Goal: Task Accomplishment & Management: Manage account settings

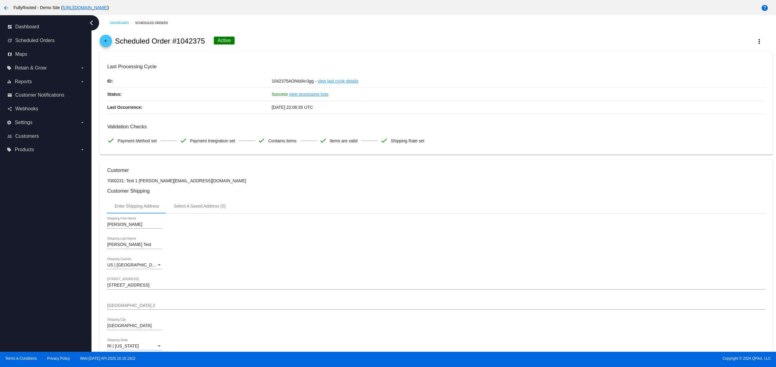
scroll to position [424, 0]
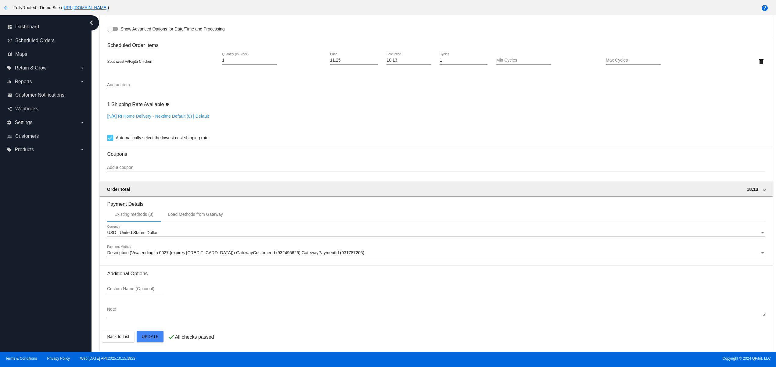
click at [23, 266] on div "dashboard Dashboard update Scheduled Orders map Maps local_offer Retain & Grow …" at bounding box center [45, 183] width 91 height 337
click at [20, 245] on div "dashboard Dashboard update Scheduled Orders map Maps local_offer Retain & Grow …" at bounding box center [45, 183] width 91 height 337
click at [35, 266] on div "dashboard Dashboard update Scheduled Orders map Maps local_offer Retain & Grow …" at bounding box center [45, 183] width 91 height 337
drag, startPoint x: 36, startPoint y: 248, endPoint x: 38, endPoint y: 222, distance: 25.7
click at [36, 247] on div "dashboard Dashboard update Scheduled Orders map Maps local_offer Retain & Grow …" at bounding box center [45, 183] width 91 height 337
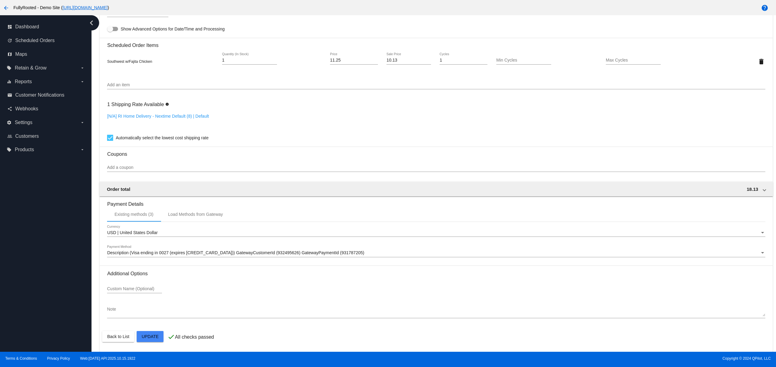
click at [37, 222] on div "dashboard Dashboard update Scheduled Orders map Maps local_offer Retain & Grow …" at bounding box center [45, 183] width 91 height 337
click at [32, 204] on div "dashboard Dashboard update Scheduled Orders map Maps local_offer Retain & Grow …" at bounding box center [45, 183] width 91 height 337
click at [38, 284] on div "dashboard Dashboard update Scheduled Orders map Maps local_offer Retain & Grow …" at bounding box center [45, 183] width 91 height 337
drag, startPoint x: 39, startPoint y: 273, endPoint x: 39, endPoint y: 269, distance: 4.9
click at [39, 273] on div "dashboard Dashboard update Scheduled Orders map Maps local_offer Retain & Grow …" at bounding box center [45, 183] width 91 height 337
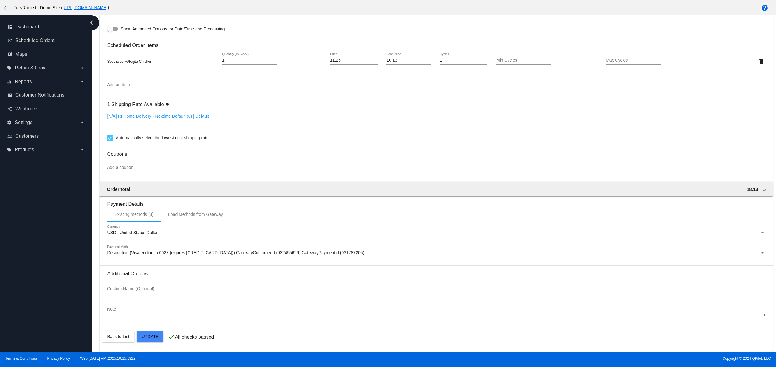
click at [39, 303] on div "dashboard Dashboard update Scheduled Orders map Maps local_offer Retain & Grow …" at bounding box center [45, 183] width 91 height 337
click at [35, 280] on div "dashboard Dashboard update Scheduled Orders map Maps local_offer Retain & Grow …" at bounding box center [45, 183] width 91 height 337
click at [35, 255] on div "dashboard Dashboard update Scheduled Orders map Maps local_offer Retain & Grow …" at bounding box center [45, 183] width 91 height 337
click at [31, 230] on div "dashboard Dashboard update Scheduled Orders map Maps local_offer Retain & Grow …" at bounding box center [45, 183] width 91 height 337
click at [32, 295] on div "dashboard Dashboard update Scheduled Orders map Maps local_offer Retain & Grow …" at bounding box center [45, 183] width 91 height 337
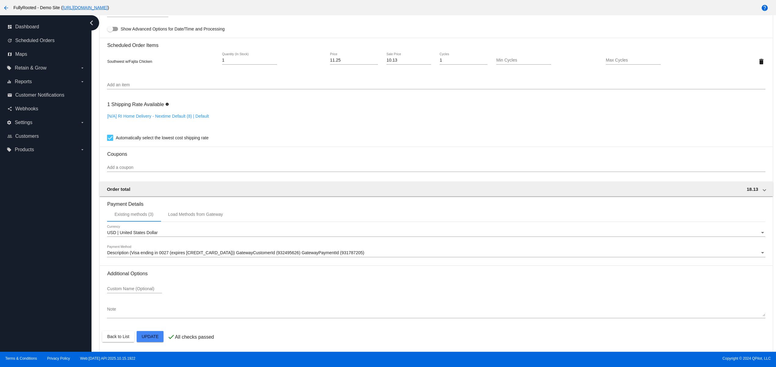
click at [29, 272] on div "dashboard Dashboard update Scheduled Orders map Maps local_offer Retain & Grow …" at bounding box center [45, 183] width 91 height 337
click at [27, 256] on div "dashboard Dashboard update Scheduled Orders map Maps local_offer Retain & Grow …" at bounding box center [45, 183] width 91 height 337
click at [25, 226] on div "dashboard Dashboard update Scheduled Orders map Maps local_offer Retain & Grow …" at bounding box center [45, 183] width 91 height 337
click at [33, 289] on div "dashboard Dashboard update Scheduled Orders map Maps local_offer Retain & Grow …" at bounding box center [45, 183] width 91 height 337
click at [32, 272] on div "dashboard Dashboard update Scheduled Orders map Maps local_offer Retain & Grow …" at bounding box center [45, 183] width 91 height 337
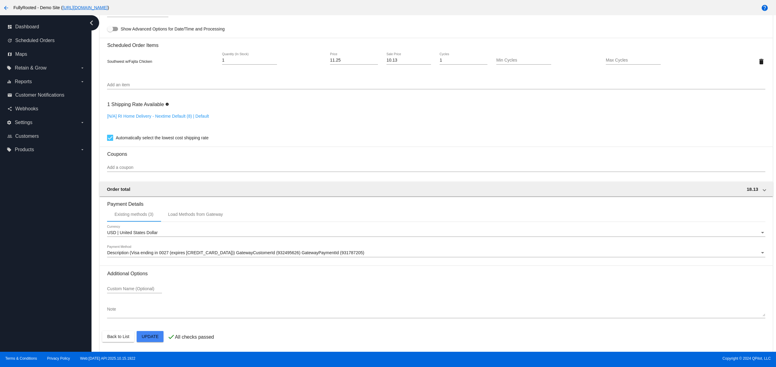
click at [30, 256] on div "dashboard Dashboard update Scheduled Orders map Maps local_offer Retain & Grow …" at bounding box center [45, 183] width 91 height 337
click at [30, 243] on div "dashboard Dashboard update Scheduled Orders map Maps local_offer Retain & Grow …" at bounding box center [45, 183] width 91 height 337
click at [49, 304] on div "dashboard Dashboard update Scheduled Orders map Maps local_offer Retain & Grow …" at bounding box center [45, 183] width 91 height 337
click at [44, 290] on div "dashboard Dashboard update Scheduled Orders map Maps local_offer Retain & Grow …" at bounding box center [45, 183] width 91 height 337
click at [40, 261] on div "dashboard Dashboard update Scheduled Orders map Maps local_offer Retain & Grow …" at bounding box center [45, 183] width 91 height 337
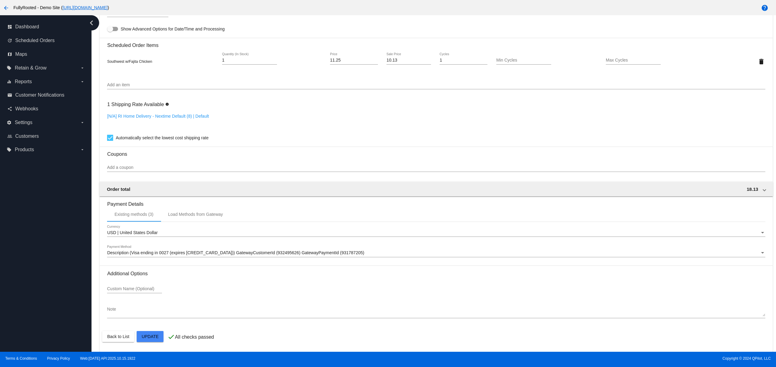
click at [40, 239] on div "dashboard Dashboard update Scheduled Orders map Maps local_offer Retain & Grow …" at bounding box center [45, 183] width 91 height 337
click at [41, 297] on div "dashboard Dashboard update Scheduled Orders map Maps local_offer Retain & Grow …" at bounding box center [45, 183] width 91 height 337
click at [41, 282] on div "dashboard Dashboard update Scheduled Orders map Maps local_offer Retain & Grow …" at bounding box center [45, 183] width 91 height 337
click at [53, 314] on div "dashboard Dashboard update Scheduled Orders map Maps local_offer Retain & Grow …" at bounding box center [45, 183] width 91 height 337
click at [48, 287] on div "dashboard Dashboard update Scheduled Orders map Maps local_offer Retain & Grow …" at bounding box center [45, 183] width 91 height 337
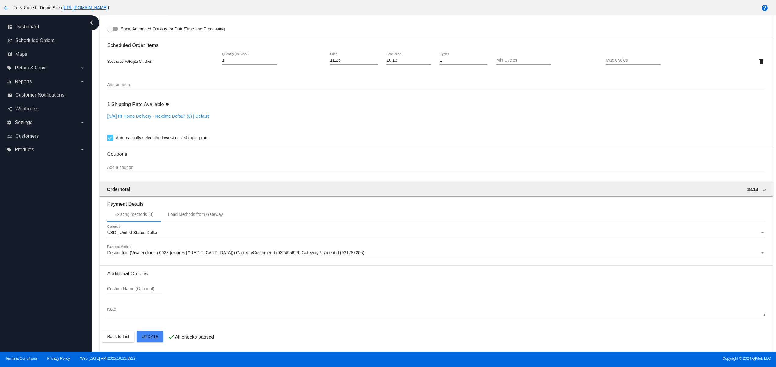
click at [46, 263] on div "dashboard Dashboard update Scheduled Orders map Maps local_offer Retain & Grow …" at bounding box center [45, 183] width 91 height 337
click at [45, 244] on div "dashboard Dashboard update Scheduled Orders map Maps local_offer Retain & Grow …" at bounding box center [45, 183] width 91 height 337
click at [47, 293] on div "dashboard Dashboard update Scheduled Orders map Maps local_offer Retain & Grow …" at bounding box center [45, 183] width 91 height 337
click at [48, 278] on div "dashboard Dashboard update Scheduled Orders map Maps local_offer Retain & Grow …" at bounding box center [45, 183] width 91 height 337
click at [48, 261] on div "dashboard Dashboard update Scheduled Orders map Maps local_offer Retain & Grow …" at bounding box center [45, 183] width 91 height 337
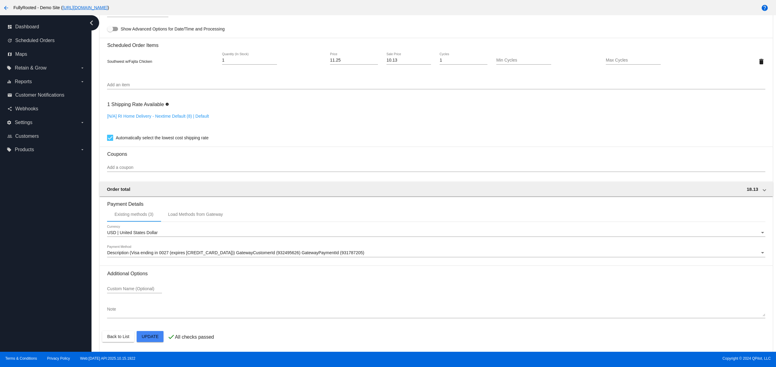
click at [46, 260] on div "dashboard Dashboard update Scheduled Orders map Maps local_offer Retain & Grow …" at bounding box center [45, 183] width 91 height 337
click at [44, 316] on div "dashboard Dashboard update Scheduled Orders map Maps local_offer Retain & Grow …" at bounding box center [45, 183] width 91 height 337
click at [31, 280] on div "dashboard Dashboard update Scheduled Orders map Maps local_offer Retain & Grow …" at bounding box center [45, 183] width 91 height 337
click at [27, 251] on div "dashboard Dashboard update Scheduled Orders map Maps local_offer Retain & Grow …" at bounding box center [45, 183] width 91 height 337
click at [27, 234] on div "dashboard Dashboard update Scheduled Orders map Maps local_offer Retain & Grow …" at bounding box center [45, 183] width 91 height 337
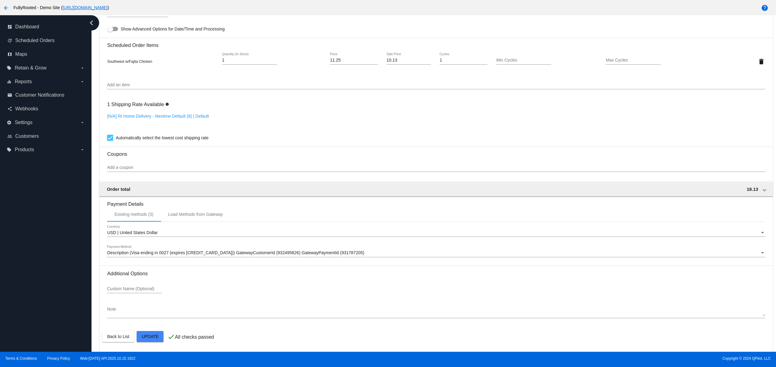
drag, startPoint x: 27, startPoint y: 219, endPoint x: 25, endPoint y: 205, distance: 13.9
click at [27, 217] on div "dashboard Dashboard update Scheduled Orders map Maps local_offer Retain & Grow …" at bounding box center [45, 183] width 91 height 337
click at [41, 321] on div "dashboard Dashboard update Scheduled Orders map Maps local_offer Retain & Grow …" at bounding box center [45, 183] width 91 height 337
click at [33, 295] on div "dashboard Dashboard update Scheduled Orders map Maps local_offer Retain & Grow …" at bounding box center [45, 183] width 91 height 337
click at [30, 272] on div "dashboard Dashboard update Scheduled Orders map Maps local_offer Retain & Grow …" at bounding box center [45, 183] width 91 height 337
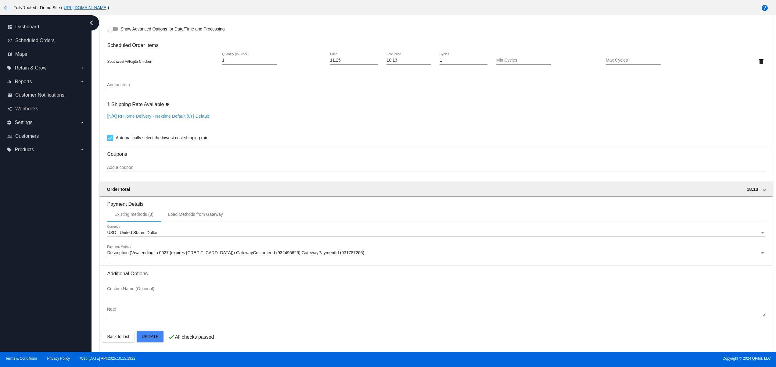
click at [29, 256] on div "dashboard Dashboard update Scheduled Orders map Maps local_offer Retain & Grow …" at bounding box center [45, 183] width 91 height 337
click at [43, 299] on div "dashboard Dashboard update Scheduled Orders map Maps local_offer Retain & Grow …" at bounding box center [45, 183] width 91 height 337
click at [36, 273] on div "dashboard Dashboard update Scheduled Orders map Maps local_offer Retain & Grow …" at bounding box center [45, 183] width 91 height 337
click at [32, 247] on div "dashboard Dashboard update Scheduled Orders map Maps local_offer Retain & Grow …" at bounding box center [45, 183] width 91 height 337
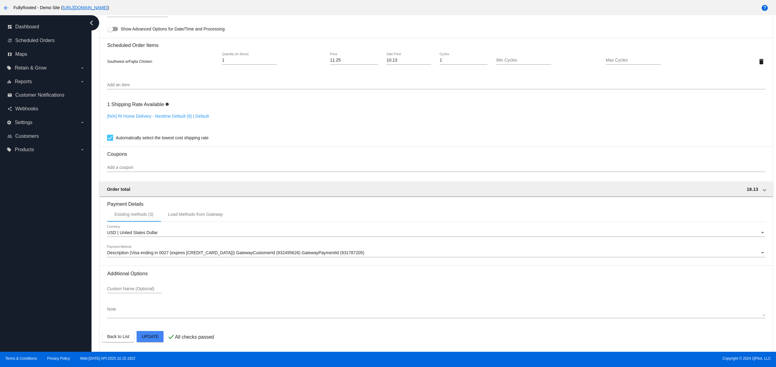
click at [24, 297] on div "dashboard Dashboard update Scheduled Orders map Maps local_offer Retain & Grow …" at bounding box center [45, 183] width 91 height 337
click at [24, 271] on div "dashboard Dashboard update Scheduled Orders map Maps local_offer Retain & Grow …" at bounding box center [45, 183] width 91 height 337
click at [25, 247] on div "dashboard Dashboard update Scheduled Orders map Maps local_offer Retain & Grow …" at bounding box center [45, 183] width 91 height 337
click at [26, 232] on div "dashboard Dashboard update Scheduled Orders map Maps local_offer Retain & Grow …" at bounding box center [45, 183] width 91 height 337
click at [26, 299] on div "dashboard Dashboard update Scheduled Orders map Maps local_offer Retain & Grow …" at bounding box center [45, 183] width 91 height 337
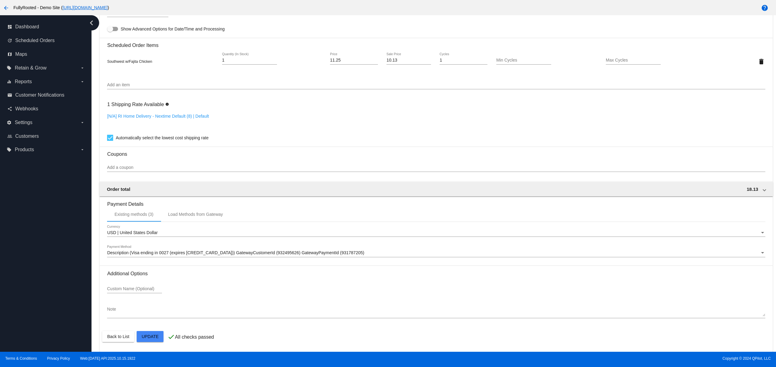
click at [26, 282] on div "dashboard Dashboard update Scheduled Orders map Maps local_offer Retain & Grow …" at bounding box center [45, 183] width 91 height 337
click at [26, 259] on div "dashboard Dashboard update Scheduled Orders map Maps local_offer Retain & Grow …" at bounding box center [45, 183] width 91 height 337
click at [28, 238] on div "dashboard Dashboard update Scheduled Orders map Maps local_offer Retain & Grow …" at bounding box center [45, 183] width 91 height 337
click at [30, 307] on div "dashboard Dashboard update Scheduled Orders map Maps local_offer Retain & Grow …" at bounding box center [45, 183] width 91 height 337
click at [30, 293] on div "dashboard Dashboard update Scheduled Orders map Maps local_offer Retain & Grow …" at bounding box center [45, 183] width 91 height 337
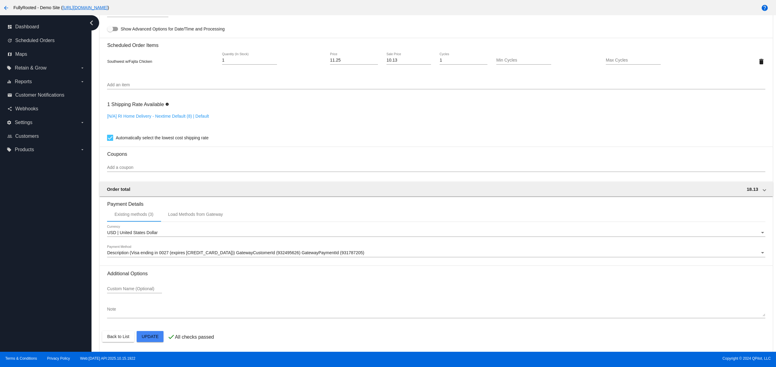
click at [34, 275] on div "dashboard Dashboard update Scheduled Orders map Maps local_offer Retain & Grow …" at bounding box center [45, 183] width 91 height 337
click at [37, 259] on div "dashboard Dashboard update Scheduled Orders map Maps local_offer Retain & Grow …" at bounding box center [45, 183] width 91 height 337
click at [31, 310] on div "dashboard Dashboard update Scheduled Orders map Maps local_offer Retain & Grow …" at bounding box center [45, 183] width 91 height 337
click at [31, 278] on div "dashboard Dashboard update Scheduled Orders map Maps local_offer Retain & Grow …" at bounding box center [45, 183] width 91 height 337
click at [31, 257] on div "dashboard Dashboard update Scheduled Orders map Maps local_offer Retain & Grow …" at bounding box center [45, 183] width 91 height 337
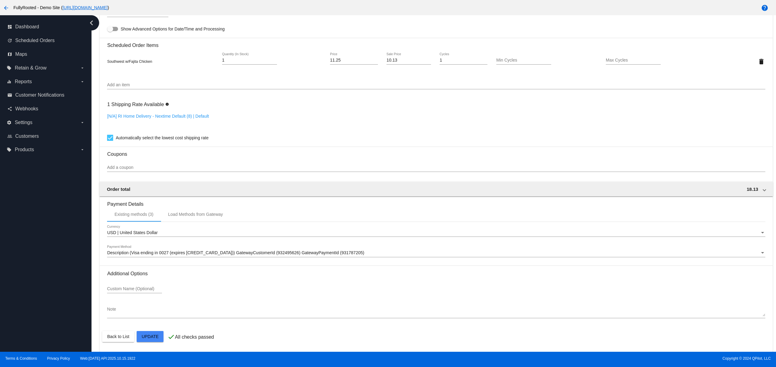
click at [33, 242] on div "dashboard Dashboard update Scheduled Orders map Maps local_offer Retain & Grow …" at bounding box center [45, 183] width 91 height 337
click at [33, 231] on div "dashboard Dashboard update Scheduled Orders map Maps local_offer Retain & Grow …" at bounding box center [45, 183] width 91 height 337
click at [42, 287] on div "dashboard Dashboard update Scheduled Orders map Maps local_offer Retain & Grow …" at bounding box center [45, 183] width 91 height 337
click at [42, 269] on div "dashboard Dashboard update Scheduled Orders map Maps local_offer Retain & Grow …" at bounding box center [45, 183] width 91 height 337
click at [41, 255] on div "dashboard Dashboard update Scheduled Orders map Maps local_offer Retain & Grow …" at bounding box center [45, 183] width 91 height 337
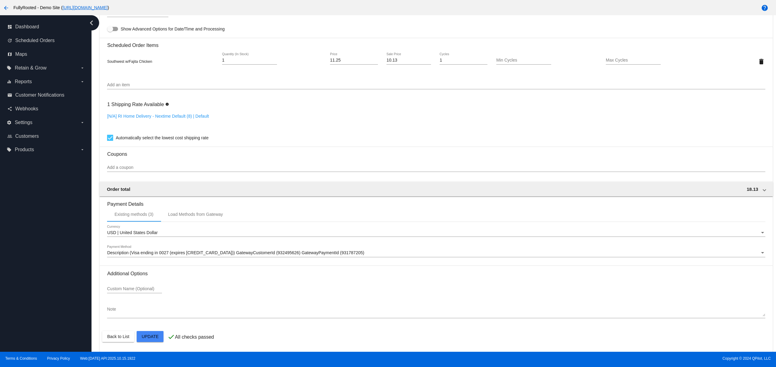
click at [41, 240] on div "dashboard Dashboard update Scheduled Orders map Maps local_offer Retain & Grow …" at bounding box center [45, 183] width 91 height 337
click at [41, 230] on div "dashboard Dashboard update Scheduled Orders map Maps local_offer Retain & Grow …" at bounding box center [45, 183] width 91 height 337
click at [38, 319] on div "dashboard Dashboard update Scheduled Orders map Maps local_offer Retain & Grow …" at bounding box center [45, 183] width 91 height 337
click at [43, 300] on div "dashboard Dashboard update Scheduled Orders map Maps local_offer Retain & Grow …" at bounding box center [45, 183] width 91 height 337
click at [43, 271] on div "dashboard Dashboard update Scheduled Orders map Maps local_offer Retain & Grow …" at bounding box center [45, 183] width 91 height 337
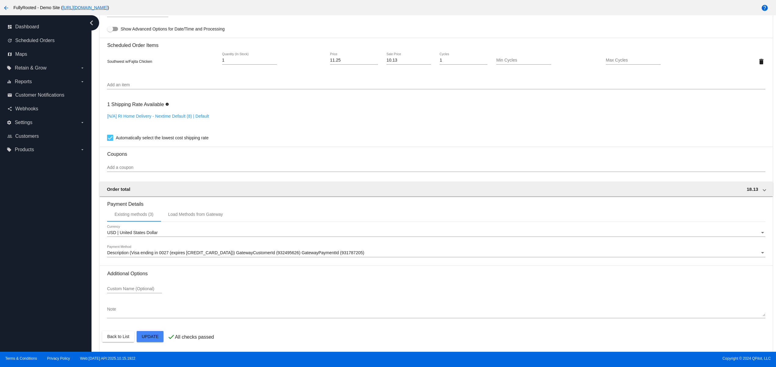
click at [43, 258] on div "dashboard Dashboard update Scheduled Orders map Maps local_offer Retain & Grow …" at bounding box center [45, 183] width 91 height 337
click at [43, 240] on div "dashboard Dashboard update Scheduled Orders map Maps local_offer Retain & Grow …" at bounding box center [45, 183] width 91 height 337
click at [41, 226] on div "dashboard Dashboard update Scheduled Orders map Maps local_offer Retain & Grow …" at bounding box center [45, 183] width 91 height 337
click at [41, 309] on div "dashboard Dashboard update Scheduled Orders map Maps local_offer Retain & Grow …" at bounding box center [45, 183] width 91 height 337
click at [41, 295] on div "dashboard Dashboard update Scheduled Orders map Maps local_offer Retain & Grow …" at bounding box center [45, 183] width 91 height 337
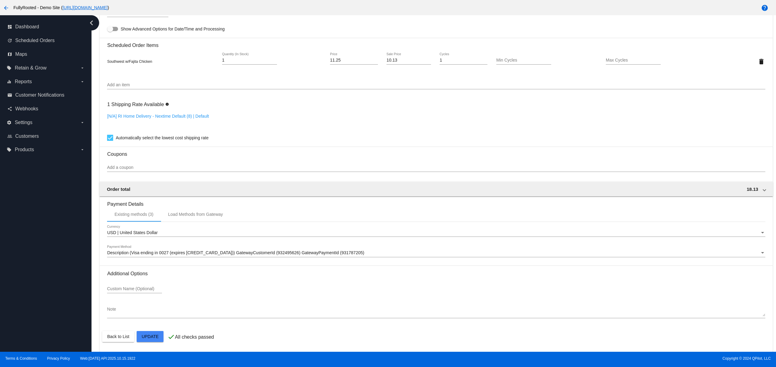
click at [41, 275] on div "dashboard Dashboard update Scheduled Orders map Maps local_offer Retain & Grow …" at bounding box center [45, 183] width 91 height 337
click at [41, 257] on div "dashboard Dashboard update Scheduled Orders map Maps local_offer Retain & Grow …" at bounding box center [45, 183] width 91 height 337
click at [54, 305] on div "dashboard Dashboard update Scheduled Orders map Maps local_offer Retain & Grow …" at bounding box center [45, 183] width 91 height 337
click at [41, 281] on div "dashboard Dashboard update Scheduled Orders map Maps local_offer Retain & Grow …" at bounding box center [45, 183] width 91 height 337
click at [41, 259] on div "dashboard Dashboard update Scheduled Orders map Maps local_offer Retain & Grow …" at bounding box center [45, 183] width 91 height 337
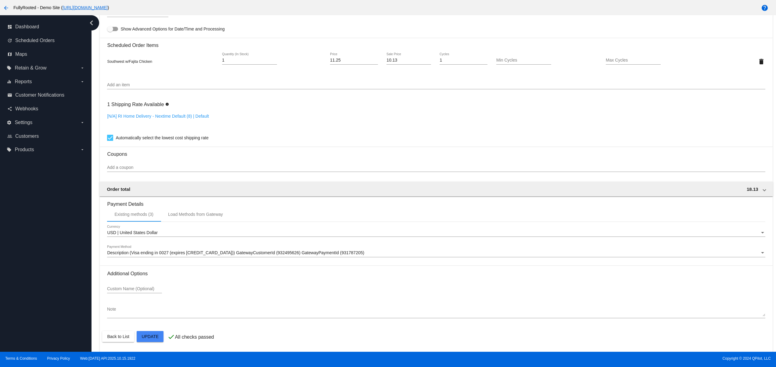
click at [37, 276] on div "dashboard Dashboard update Scheduled Orders map Maps local_offer Retain & Grow …" at bounding box center [45, 183] width 91 height 337
click at [25, 247] on div "dashboard Dashboard update Scheduled Orders map Maps local_offer Retain & Grow …" at bounding box center [45, 183] width 91 height 337
click at [20, 223] on div "dashboard Dashboard update Scheduled Orders map Maps local_offer Retain & Grow …" at bounding box center [45, 183] width 91 height 337
click at [20, 204] on div "dashboard Dashboard update Scheduled Orders map Maps local_offer Retain & Grow …" at bounding box center [45, 183] width 91 height 337
click at [26, 303] on div "dashboard Dashboard update Scheduled Orders map Maps local_offer Retain & Grow …" at bounding box center [45, 183] width 91 height 337
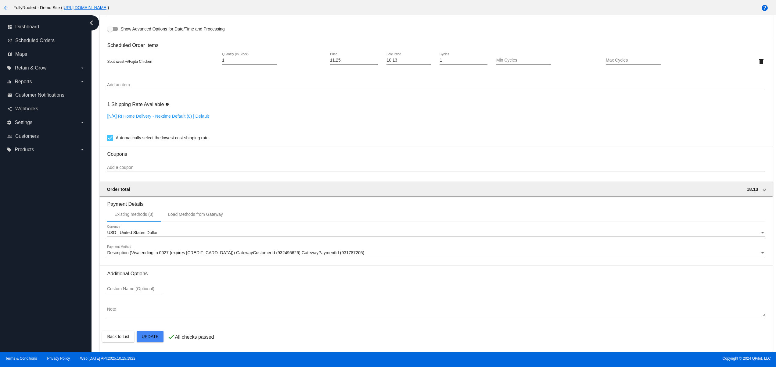
click at [24, 287] on div "dashboard Dashboard update Scheduled Orders map Maps local_offer Retain & Grow …" at bounding box center [45, 183] width 91 height 337
click at [23, 270] on div "dashboard Dashboard update Scheduled Orders map Maps local_offer Retain & Grow …" at bounding box center [45, 183] width 91 height 337
click at [23, 260] on div "dashboard Dashboard update Scheduled Orders map Maps local_offer Retain & Grow …" at bounding box center [45, 183] width 91 height 337
click at [51, 285] on div "dashboard Dashboard update Scheduled Orders map Maps local_offer Retain & Grow …" at bounding box center [45, 183] width 91 height 337
click at [43, 270] on div "dashboard Dashboard update Scheduled Orders map Maps local_offer Retain & Grow …" at bounding box center [45, 183] width 91 height 337
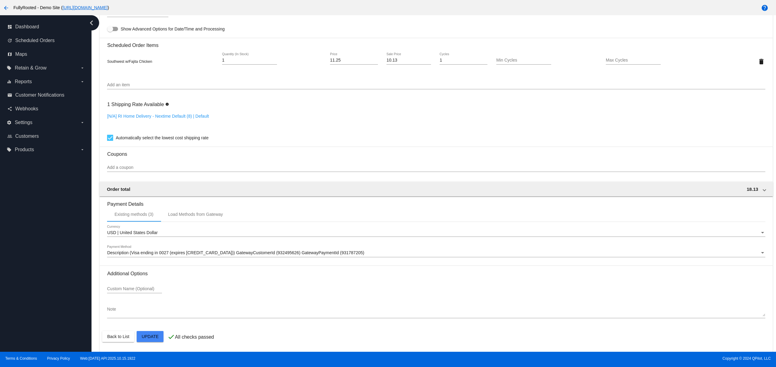
click at [37, 250] on div "dashboard Dashboard update Scheduled Orders map Maps local_offer Retain & Grow …" at bounding box center [45, 183] width 91 height 337
click at [45, 313] on div "dashboard Dashboard update Scheduled Orders map Maps local_offer Retain & Grow …" at bounding box center [45, 183] width 91 height 337
click at [45, 294] on div "dashboard Dashboard update Scheduled Orders map Maps local_offer Retain & Grow …" at bounding box center [45, 183] width 91 height 337
click at [41, 284] on div "dashboard Dashboard update Scheduled Orders map Maps local_offer Retain & Grow …" at bounding box center [45, 183] width 91 height 337
click at [41, 285] on div "dashboard Dashboard update Scheduled Orders map Maps local_offer Retain & Grow …" at bounding box center [45, 183] width 91 height 337
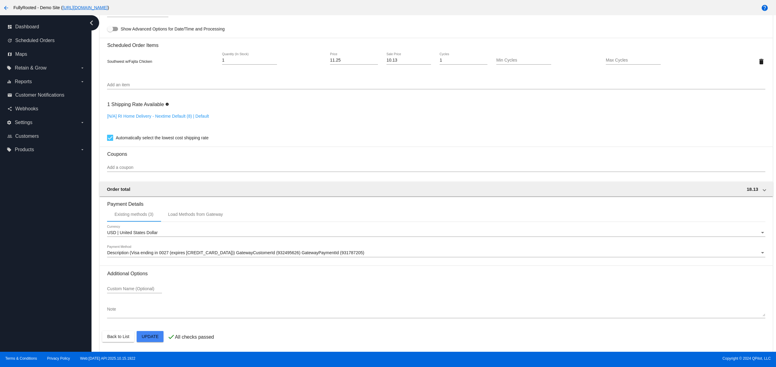
drag, startPoint x: 41, startPoint y: 258, endPoint x: 44, endPoint y: 231, distance: 27.0
click at [43, 257] on div "dashboard Dashboard update Scheduled Orders map Maps local_offer Retain & Grow …" at bounding box center [45, 183] width 91 height 337
click at [44, 231] on div "dashboard Dashboard update Scheduled Orders map Maps local_offer Retain & Grow …" at bounding box center [45, 183] width 91 height 337
click at [45, 217] on div "dashboard Dashboard update Scheduled Orders map Maps local_offer Retain & Grow …" at bounding box center [45, 183] width 91 height 337
click at [57, 288] on div "dashboard Dashboard update Scheduled Orders map Maps local_offer Retain & Grow …" at bounding box center [45, 183] width 91 height 337
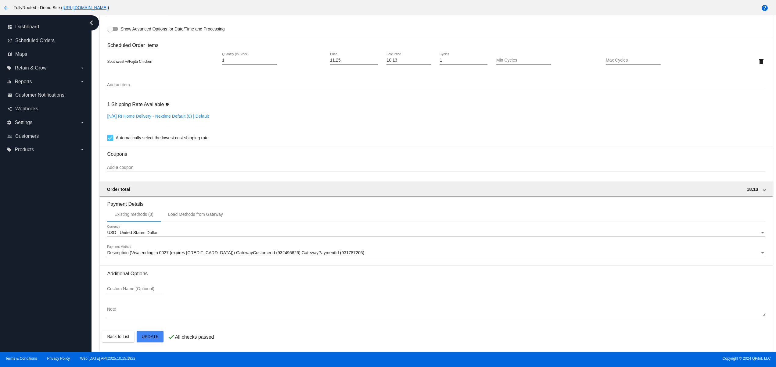
click at [53, 266] on div "dashboard Dashboard update Scheduled Orders map Maps local_offer Retain & Grow …" at bounding box center [45, 183] width 91 height 337
click at [49, 251] on div "dashboard Dashboard update Scheduled Orders map Maps local_offer Retain & Grow …" at bounding box center [45, 183] width 91 height 337
click at [47, 239] on div "dashboard Dashboard update Scheduled Orders map Maps local_offer Retain & Grow …" at bounding box center [45, 183] width 91 height 337
click at [46, 325] on div "dashboard Dashboard update Scheduled Orders map Maps local_offer Retain & Grow …" at bounding box center [45, 183] width 91 height 337
click at [35, 291] on div "dashboard Dashboard update Scheduled Orders map Maps local_offer Retain & Grow …" at bounding box center [45, 183] width 91 height 337
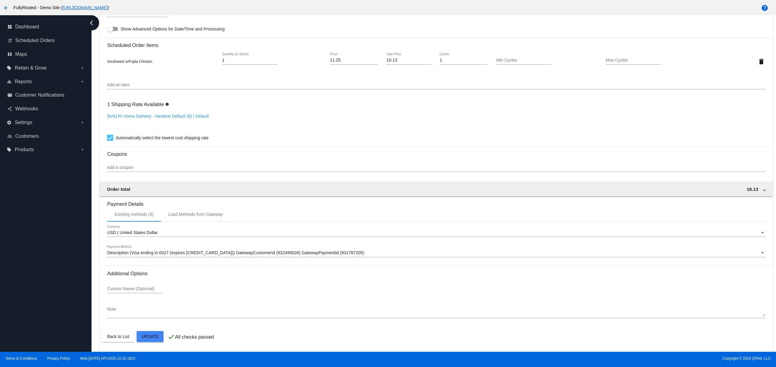
click at [35, 264] on div "dashboard Dashboard update Scheduled Orders map Maps local_offer Retain & Grow …" at bounding box center [45, 183] width 91 height 337
click at [43, 202] on div "dashboard Dashboard update Scheduled Orders map Maps local_offer Retain & Grow …" at bounding box center [45, 183] width 91 height 337
click at [43, 309] on div "dashboard Dashboard update Scheduled Orders map Maps local_offer Retain & Grow …" at bounding box center [45, 183] width 91 height 337
click at [33, 258] on div "dashboard Dashboard update Scheduled Orders map Maps local_offer Retain & Grow …" at bounding box center [45, 183] width 91 height 337
click at [37, 229] on div "dashboard Dashboard update Scheduled Orders map Maps local_offer Retain & Grow …" at bounding box center [45, 183] width 91 height 337
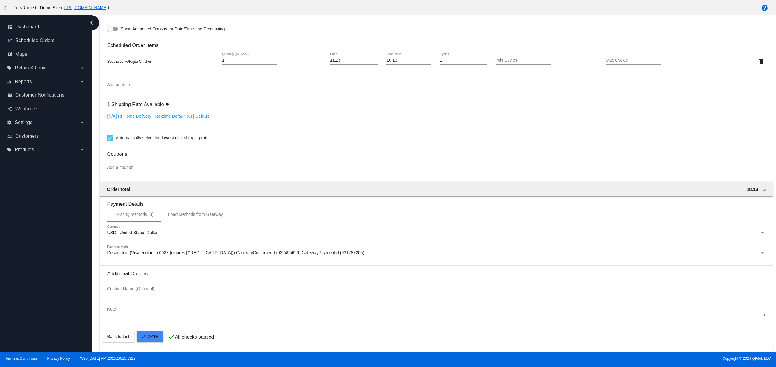
click at [37, 226] on div "dashboard Dashboard update Scheduled Orders map Maps local_offer Retain & Grow …" at bounding box center [45, 183] width 91 height 337
drag, startPoint x: 43, startPoint y: 293, endPoint x: 25, endPoint y: 260, distance: 37.4
click at [43, 294] on div "dashboard Dashboard update Scheduled Orders map Maps local_offer Retain & Grow …" at bounding box center [45, 183] width 91 height 337
click at [25, 260] on div "dashboard Dashboard update Scheduled Orders map Maps local_offer Retain & Grow …" at bounding box center [45, 183] width 91 height 337
drag, startPoint x: 22, startPoint y: 230, endPoint x: 22, endPoint y: 225, distance: 4.9
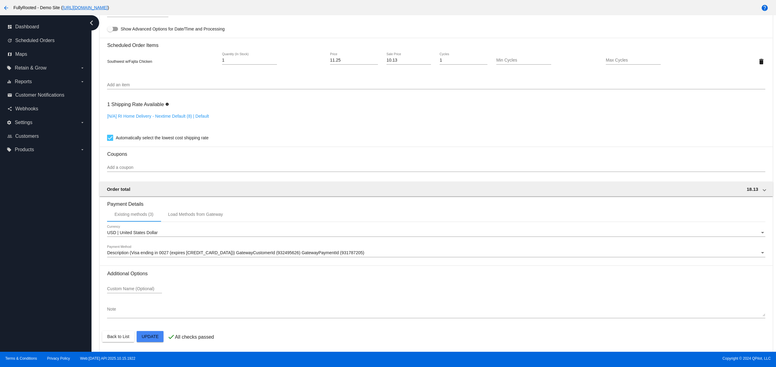
click at [22, 229] on div "dashboard Dashboard update Scheduled Orders map Maps local_offer Retain & Grow …" at bounding box center [45, 183] width 91 height 337
click at [28, 208] on div "dashboard Dashboard update Scheduled Orders map Maps local_offer Retain & Grow …" at bounding box center [45, 183] width 91 height 337
click at [43, 309] on div "dashboard Dashboard update Scheduled Orders map Maps local_offer Retain & Grow …" at bounding box center [45, 183] width 91 height 337
click at [39, 283] on div "dashboard Dashboard update Scheduled Orders map Maps local_offer Retain & Grow …" at bounding box center [45, 183] width 91 height 337
click at [38, 271] on div "dashboard Dashboard update Scheduled Orders map Maps local_offer Retain & Grow …" at bounding box center [45, 183] width 91 height 337
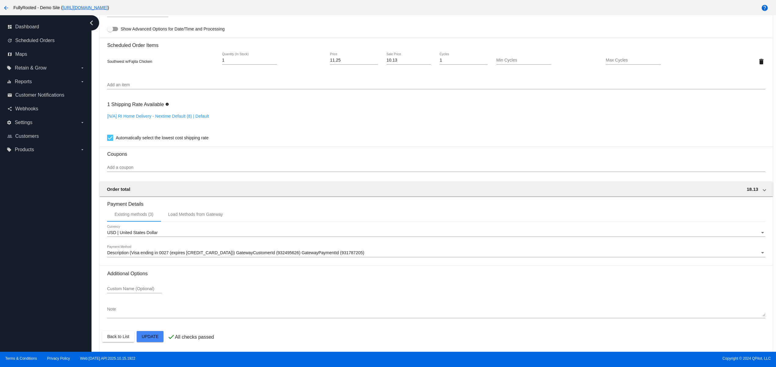
click at [35, 256] on div "dashboard Dashboard update Scheduled Orders map Maps local_offer Retain & Grow …" at bounding box center [45, 183] width 91 height 337
click at [35, 242] on div "dashboard Dashboard update Scheduled Orders map Maps local_offer Retain & Grow …" at bounding box center [45, 183] width 91 height 337
click at [22, 257] on div "dashboard Dashboard update Scheduled Orders map Maps local_offer Retain & Grow …" at bounding box center [45, 183] width 91 height 337
click at [15, 302] on div "dashboard Dashboard update Scheduled Orders map Maps local_offer Retain & Grow …" at bounding box center [45, 183] width 91 height 337
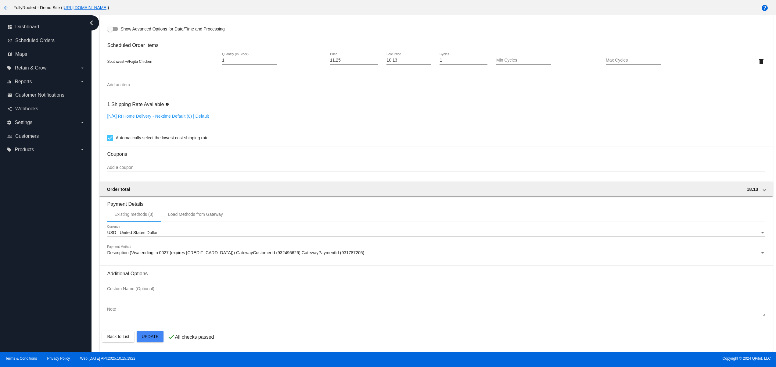
drag, startPoint x: 15, startPoint y: 283, endPoint x: 15, endPoint y: 258, distance: 25.6
click at [14, 282] on div "dashboard Dashboard update Scheduled Orders map Maps local_offer Retain & Grow …" at bounding box center [45, 183] width 91 height 337
click at [15, 258] on div "dashboard Dashboard update Scheduled Orders map Maps local_offer Retain & Grow …" at bounding box center [45, 183] width 91 height 337
click at [15, 242] on div "dashboard Dashboard update Scheduled Orders map Maps local_offer Retain & Grow …" at bounding box center [45, 183] width 91 height 337
click at [18, 279] on div "dashboard Dashboard update Scheduled Orders map Maps local_offer Retain & Grow …" at bounding box center [45, 183] width 91 height 337
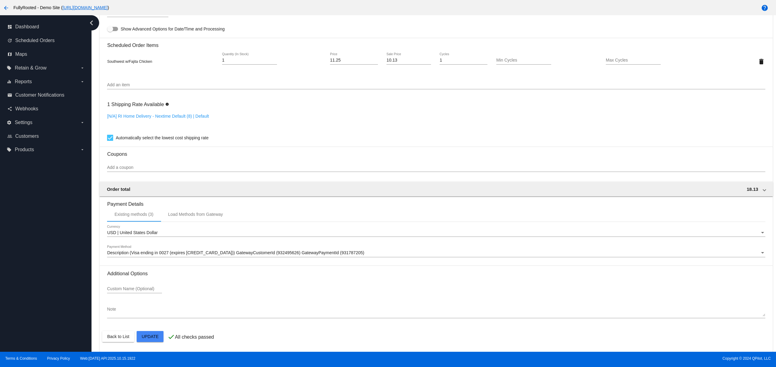
click at [13, 266] on div "dashboard Dashboard update Scheduled Orders map Maps local_offer Retain & Grow …" at bounding box center [45, 183] width 91 height 337
drag, startPoint x: 12, startPoint y: 243, endPoint x: 12, endPoint y: 225, distance: 18.6
click at [12, 241] on div "dashboard Dashboard update Scheduled Orders map Maps local_offer Retain & Grow …" at bounding box center [45, 183] width 91 height 337
click at [12, 225] on div "dashboard Dashboard update Scheduled Orders map Maps local_offer Retain & Grow …" at bounding box center [45, 183] width 91 height 337
click at [20, 285] on div "dashboard Dashboard update Scheduled Orders map Maps local_offer Retain & Grow …" at bounding box center [45, 183] width 91 height 337
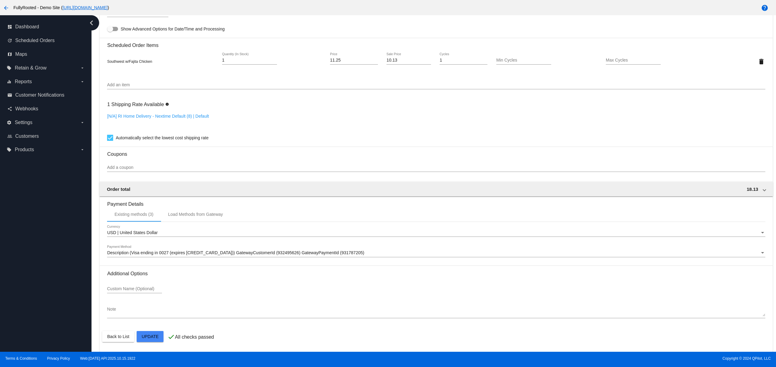
click at [15, 260] on div "dashboard Dashboard update Scheduled Orders map Maps local_offer Retain & Grow …" at bounding box center [45, 183] width 91 height 337
click at [6, 243] on div "dashboard Dashboard update Scheduled Orders map Maps local_offer Retain & Grow …" at bounding box center [45, 183] width 91 height 337
click at [6, 231] on div "dashboard Dashboard update Scheduled Orders map Maps local_offer Retain & Grow …" at bounding box center [45, 183] width 91 height 337
click at [29, 329] on div "dashboard Dashboard update Scheduled Orders map Maps local_offer Retain & Grow …" at bounding box center [45, 183] width 91 height 337
drag, startPoint x: 26, startPoint y: 311, endPoint x: 27, endPoint y: 304, distance: 7.4
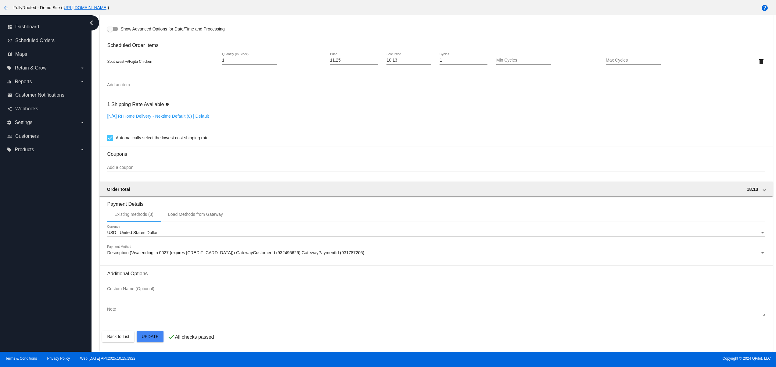
click at [26, 309] on div "dashboard Dashboard update Scheduled Orders map Maps local_offer Retain & Grow …" at bounding box center [45, 183] width 91 height 337
click at [28, 284] on div "dashboard Dashboard update Scheduled Orders map Maps local_offer Retain & Grow …" at bounding box center [45, 183] width 91 height 337
click at [19, 271] on div "dashboard Dashboard update Scheduled Orders map Maps local_offer Retain & Grow …" at bounding box center [45, 183] width 91 height 337
click at [19, 255] on div "dashboard Dashboard update Scheduled Orders map Maps local_offer Retain & Grow …" at bounding box center [45, 183] width 91 height 337
click at [28, 328] on div "dashboard Dashboard update Scheduled Orders map Maps local_offer Retain & Grow …" at bounding box center [45, 183] width 91 height 337
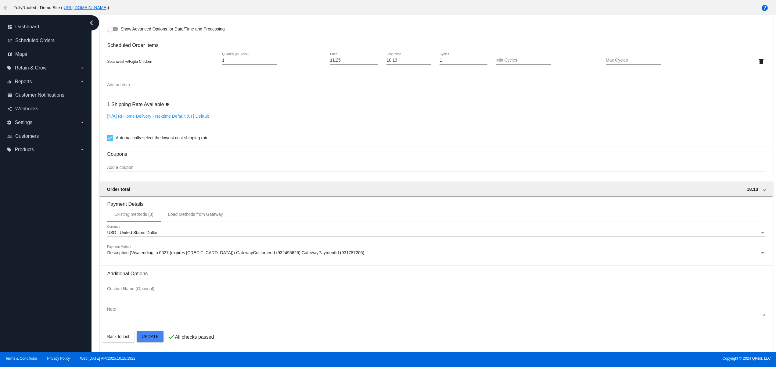
click at [30, 301] on div "dashboard Dashboard update Scheduled Orders map Maps local_offer Retain & Grow …" at bounding box center [45, 183] width 91 height 337
click at [24, 291] on div "dashboard Dashboard update Scheduled Orders map Maps local_offer Retain & Grow …" at bounding box center [45, 183] width 91 height 337
drag, startPoint x: 24, startPoint y: 276, endPoint x: 25, endPoint y: 259, distance: 17.1
click at [24, 273] on div "dashboard Dashboard update Scheduled Orders map Maps local_offer Retain & Grow …" at bounding box center [45, 183] width 91 height 337
click at [25, 259] on div "dashboard Dashboard update Scheduled Orders map Maps local_offer Retain & Grow …" at bounding box center [45, 183] width 91 height 337
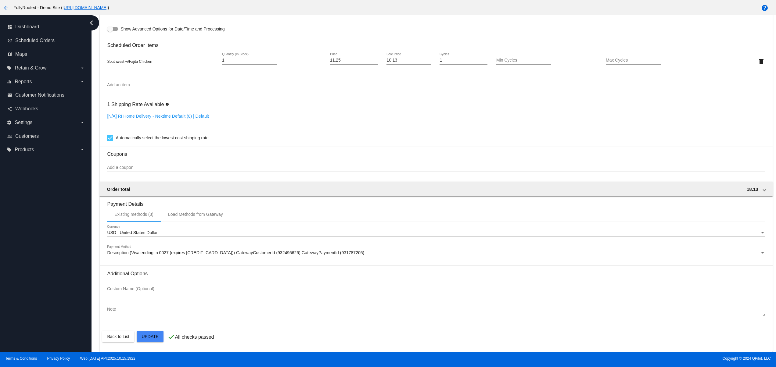
click at [47, 335] on div "dashboard Dashboard update Scheduled Orders map Maps local_offer Retain & Grow …" at bounding box center [45, 183] width 91 height 337
drag, startPoint x: 44, startPoint y: 319, endPoint x: 44, endPoint y: 288, distance: 30.5
click at [44, 316] on div "dashboard Dashboard update Scheduled Orders map Maps local_offer Retain & Grow …" at bounding box center [45, 183] width 91 height 337
click at [44, 288] on div "dashboard Dashboard update Scheduled Orders map Maps local_offer Retain & Grow …" at bounding box center [45, 183] width 91 height 337
click at [40, 281] on div "dashboard Dashboard update Scheduled Orders map Maps local_offer Retain & Grow …" at bounding box center [45, 183] width 91 height 337
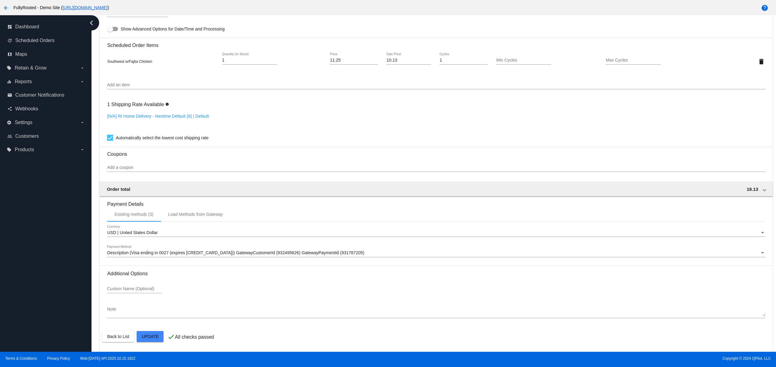
click at [36, 270] on div "dashboard Dashboard update Scheduled Orders map Maps local_offer Retain & Grow …" at bounding box center [45, 183] width 91 height 337
click at [35, 232] on div "dashboard Dashboard update Scheduled Orders map Maps local_offer Retain & Grow …" at bounding box center [45, 183] width 91 height 337
click at [30, 222] on div "dashboard Dashboard update Scheduled Orders map Maps local_offer Retain & Grow …" at bounding box center [45, 183] width 91 height 337
click at [29, 279] on div "dashboard Dashboard update Scheduled Orders map Maps local_offer Retain & Grow …" at bounding box center [45, 183] width 91 height 337
click at [27, 260] on div "dashboard Dashboard update Scheduled Orders map Maps local_offer Retain & Grow …" at bounding box center [45, 183] width 91 height 337
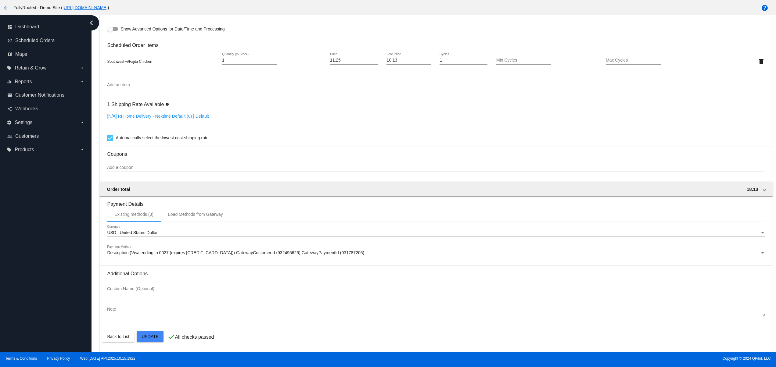
click at [21, 245] on div "dashboard Dashboard update Scheduled Orders map Maps local_offer Retain & Grow …" at bounding box center [45, 183] width 91 height 337
drag, startPoint x: 23, startPoint y: 269, endPoint x: 30, endPoint y: 239, distance: 30.1
click at [26, 268] on div "dashboard Dashboard update Scheduled Orders map Maps local_offer Retain & Grow …" at bounding box center [45, 183] width 91 height 337
click at [30, 239] on div "dashboard Dashboard update Scheduled Orders map Maps local_offer Retain & Grow …" at bounding box center [45, 183] width 91 height 337
click at [30, 221] on div "dashboard Dashboard update Scheduled Orders map Maps local_offer Retain & Grow …" at bounding box center [45, 183] width 91 height 337
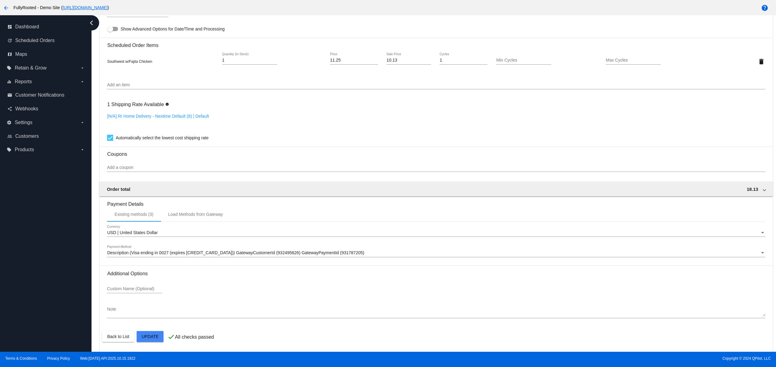
click at [32, 216] on div "dashboard Dashboard update Scheduled Orders map Maps local_offer Retain & Grow …" at bounding box center [45, 183] width 91 height 337
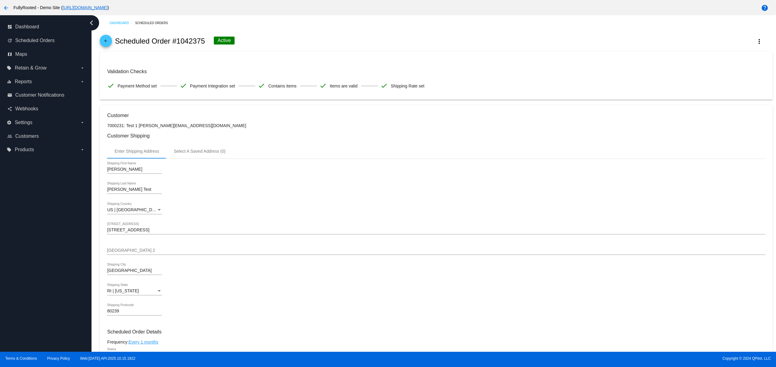
click at [25, 291] on div "dashboard Dashboard update Scheduled Orders map Maps local_offer Retain & Grow …" at bounding box center [45, 183] width 91 height 337
click at [13, 268] on div "dashboard Dashboard update Scheduled Orders map Maps local_offer Retain & Grow …" at bounding box center [45, 183] width 91 height 337
click at [11, 241] on div "dashboard Dashboard update Scheduled Orders map Maps local_offer Retain & Grow …" at bounding box center [45, 183] width 91 height 337
click at [9, 226] on div "dashboard Dashboard update Scheduled Orders map Maps local_offer Retain & Grow …" at bounding box center [45, 183] width 91 height 337
drag, startPoint x: 34, startPoint y: 299, endPoint x: 48, endPoint y: 278, distance: 24.9
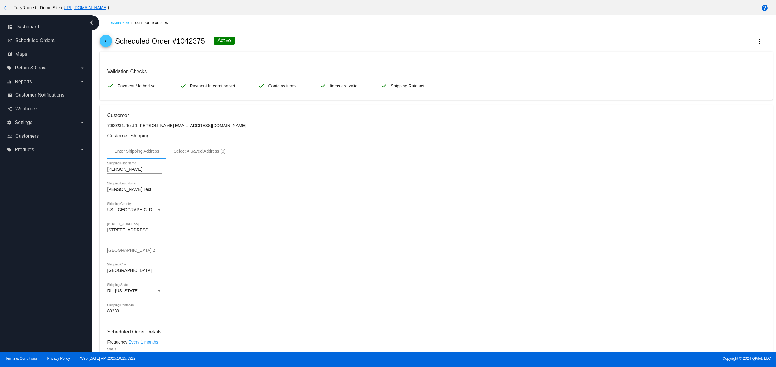
click at [38, 300] on div "dashboard Dashboard update Scheduled Orders map Maps local_offer Retain & Grow …" at bounding box center [45, 183] width 91 height 337
click at [48, 277] on div "dashboard Dashboard update Scheduled Orders map Maps local_offer Retain & Grow …" at bounding box center [45, 183] width 91 height 337
click at [49, 243] on div "dashboard Dashboard update Scheduled Orders map Maps local_offer Retain & Grow …" at bounding box center [45, 183] width 91 height 337
click at [46, 233] on div "dashboard Dashboard update Scheduled Orders map Maps local_offer Retain & Grow …" at bounding box center [45, 183] width 91 height 337
click at [580, 53] on mat-card "Validation Checks check Payment Method set check Payment Integration set check …" at bounding box center [436, 76] width 672 height 48
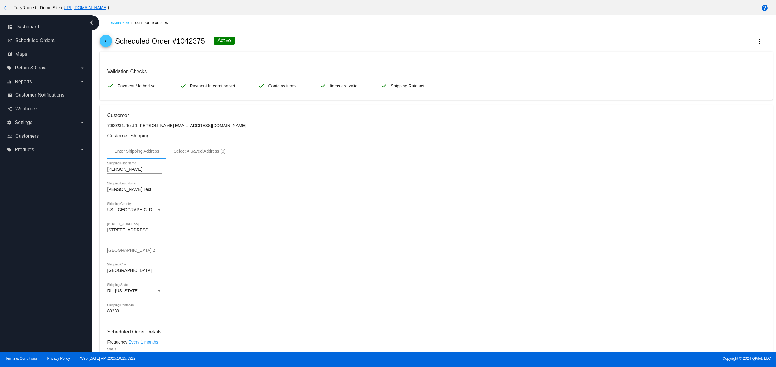
click at [382, 36] on div "arrow_back Scheduled Order #1042375 Active more_vert" at bounding box center [436, 41] width 672 height 21
click at [421, 37] on div "arrow_back Scheduled Order #1042375 Active more_vert" at bounding box center [436, 41] width 672 height 21
click at [495, 44] on div "arrow_back Scheduled Order #1042375 Active more_vert" at bounding box center [436, 41] width 672 height 21
click at [529, 48] on div "arrow_back Scheduled Order #1042375 Active more_vert" at bounding box center [436, 41] width 672 height 21
drag, startPoint x: 556, startPoint y: 48, endPoint x: 603, endPoint y: 44, distance: 46.5
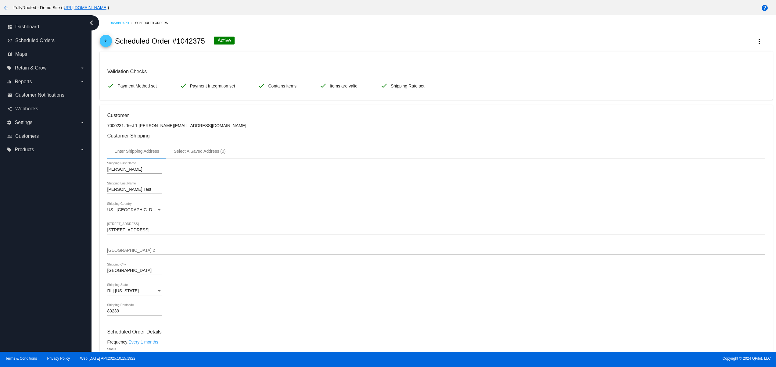
click at [565, 48] on div "arrow_back Scheduled Order #1042375 Active more_vert" at bounding box center [436, 41] width 672 height 21
click at [603, 44] on div "arrow_back Scheduled Order #1042375 Active more_vert" at bounding box center [436, 41] width 672 height 21
click at [348, 51] on div "arrow_back Scheduled Order #1042375 Active more_vert" at bounding box center [436, 41] width 672 height 21
click at [419, 52] on div "arrow_back Scheduled Order #1042375 Active more_vert" at bounding box center [436, 41] width 672 height 21
drag, startPoint x: 451, startPoint y: 52, endPoint x: 473, endPoint y: 52, distance: 21.9
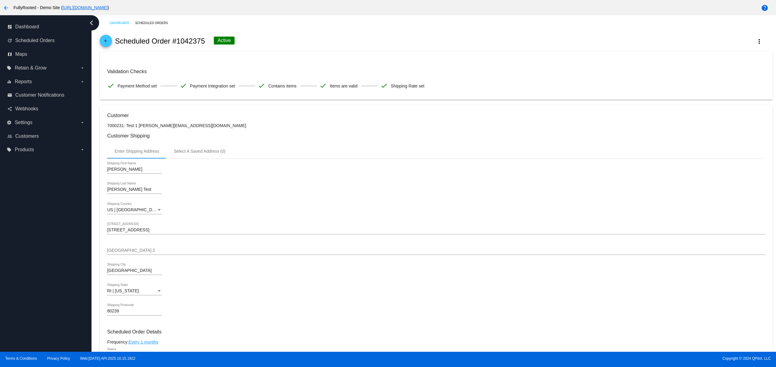
click at [455, 52] on div "arrow_back Scheduled Order #1042375 Active more_vert" at bounding box center [436, 41] width 672 height 21
drag, startPoint x: 474, startPoint y: 52, endPoint x: 478, endPoint y: 53, distance: 3.9
click at [477, 52] on app-dashboard-scheduled-orders-update "arrow_back Scheduled Order #1042375 Active more_vert Validation Checks check Pa…" at bounding box center [436, 373] width 672 height 684
click at [40, 299] on div "dashboard Dashboard update Scheduled Orders map Maps local_offer Retain & Grow …" at bounding box center [45, 183] width 91 height 337
drag, startPoint x: 19, startPoint y: 283, endPoint x: 20, endPoint y: 276, distance: 7.3
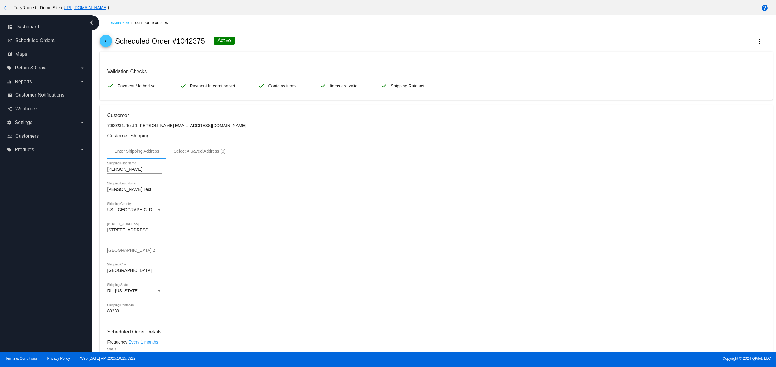
click at [18, 281] on div "dashboard Dashboard update Scheduled Orders map Maps local_offer Retain & Grow …" at bounding box center [45, 183] width 91 height 337
drag, startPoint x: 18, startPoint y: 245, endPoint x: 19, endPoint y: 217, distance: 28.0
click at [18, 244] on div "dashboard Dashboard update Scheduled Orders map Maps local_offer Retain & Grow …" at bounding box center [45, 183] width 91 height 337
click at [19, 217] on div "dashboard Dashboard update Scheduled Orders map Maps local_offer Retain & Grow …" at bounding box center [45, 183] width 91 height 337
click at [44, 298] on div "dashboard Dashboard update Scheduled Orders map Maps local_offer Retain & Grow …" at bounding box center [45, 183] width 91 height 337
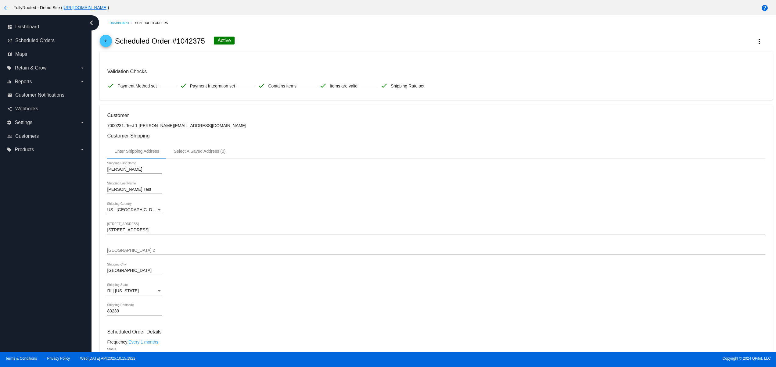
drag, startPoint x: 37, startPoint y: 282, endPoint x: 37, endPoint y: 277, distance: 4.6
click at [37, 281] on div "dashboard Dashboard update Scheduled Orders map Maps local_offer Retain & Grow …" at bounding box center [45, 183] width 91 height 337
click at [30, 257] on div "dashboard Dashboard update Scheduled Orders map Maps local_offer Retain & Grow …" at bounding box center [45, 183] width 91 height 337
click at [29, 242] on div "dashboard Dashboard update Scheduled Orders map Maps local_offer Retain & Grow …" at bounding box center [45, 183] width 91 height 337
click at [24, 212] on div "dashboard Dashboard update Scheduled Orders map Maps local_offer Retain & Grow …" at bounding box center [45, 183] width 91 height 337
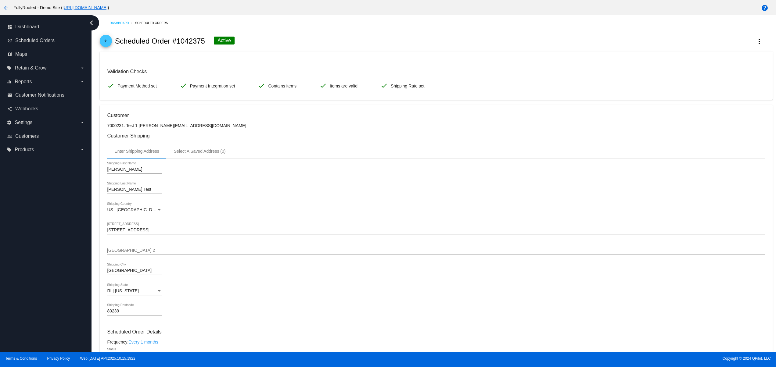
click at [24, 195] on div "dashboard Dashboard update Scheduled Orders map Maps local_offer Retain & Grow …" at bounding box center [45, 183] width 91 height 337
click at [33, 306] on div "dashboard Dashboard update Scheduled Orders map Maps local_offer Retain & Grow …" at bounding box center [45, 183] width 91 height 337
drag, startPoint x: 34, startPoint y: 288, endPoint x: 34, endPoint y: 271, distance: 17.4
click at [34, 288] on div "dashboard Dashboard update Scheduled Orders map Maps local_offer Retain & Grow …" at bounding box center [45, 183] width 91 height 337
click at [34, 271] on div "dashboard Dashboard update Scheduled Orders map Maps local_offer Retain & Grow …" at bounding box center [45, 183] width 91 height 337
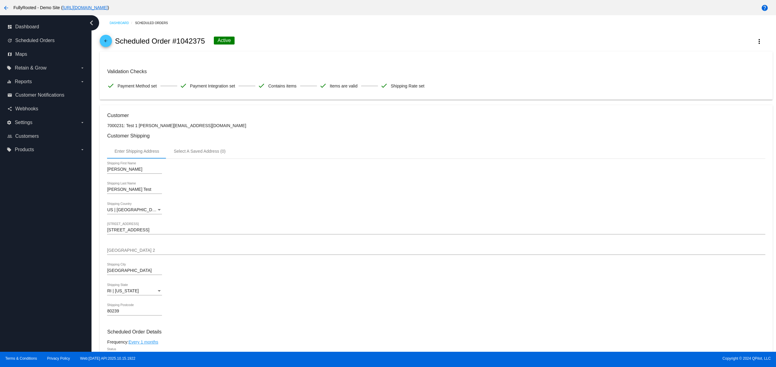
drag, startPoint x: 34, startPoint y: 260, endPoint x: 34, endPoint y: 255, distance: 5.2
click at [34, 259] on div "dashboard Dashboard update Scheduled Orders map Maps local_offer Retain & Grow …" at bounding box center [45, 183] width 91 height 337
click at [32, 238] on div "dashboard Dashboard update Scheduled Orders map Maps local_offer Retain & Grow …" at bounding box center [45, 183] width 91 height 337
click at [28, 221] on div "dashboard Dashboard update Scheduled Orders map Maps local_offer Retain & Grow …" at bounding box center [45, 183] width 91 height 337
click at [20, 317] on div "dashboard Dashboard update Scheduled Orders map Maps local_offer Retain & Grow …" at bounding box center [45, 183] width 91 height 337
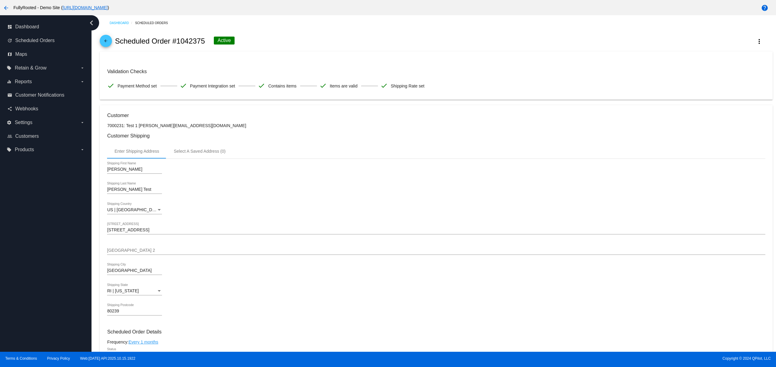
click at [21, 300] on div "dashboard Dashboard update Scheduled Orders map Maps local_offer Retain & Grow …" at bounding box center [45, 183] width 91 height 337
drag, startPoint x: 22, startPoint y: 283, endPoint x: 26, endPoint y: 267, distance: 16.3
click at [22, 283] on div "dashboard Dashboard update Scheduled Orders map Maps local_offer Retain & Grow …" at bounding box center [45, 183] width 91 height 337
drag, startPoint x: 26, startPoint y: 267, endPoint x: 28, endPoint y: 265, distance: 3.7
click at [26, 266] on div "dashboard Dashboard update Scheduled Orders map Maps local_offer Retain & Grow …" at bounding box center [45, 183] width 91 height 337
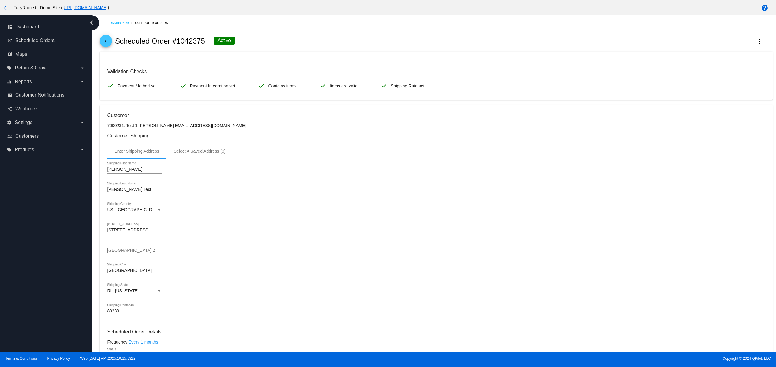
drag, startPoint x: 27, startPoint y: 238, endPoint x: 27, endPoint y: 231, distance: 7.0
click at [27, 237] on div "dashboard Dashboard update Scheduled Orders map Maps local_offer Retain & Grow …" at bounding box center [45, 183] width 91 height 337
click at [27, 221] on div "dashboard Dashboard update Scheduled Orders map Maps local_offer Retain & Grow …" at bounding box center [45, 183] width 91 height 337
drag, startPoint x: 27, startPoint y: 193, endPoint x: 27, endPoint y: 216, distance: 23.2
click at [27, 193] on div "dashboard Dashboard update Scheduled Orders map Maps local_offer Retain & Grow …" at bounding box center [45, 183] width 91 height 337
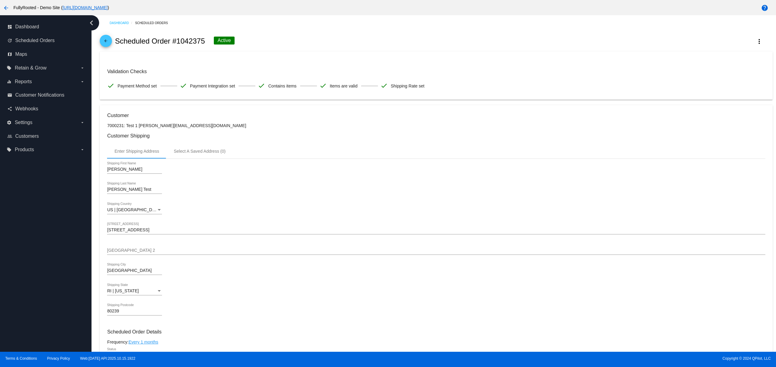
click at [21, 309] on div "dashboard Dashboard update Scheduled Orders map Maps local_offer Retain & Grow …" at bounding box center [45, 183] width 91 height 337
click at [17, 289] on div "dashboard Dashboard update Scheduled Orders map Maps local_offer Retain & Grow …" at bounding box center [45, 183] width 91 height 337
click at [17, 272] on div "dashboard Dashboard update Scheduled Orders map Maps local_offer Retain & Grow …" at bounding box center [45, 183] width 91 height 337
drag, startPoint x: 22, startPoint y: 256, endPoint x: 26, endPoint y: 250, distance: 6.9
click at [23, 255] on div "dashboard Dashboard update Scheduled Orders map Maps local_offer Retain & Grow …" at bounding box center [45, 183] width 91 height 337
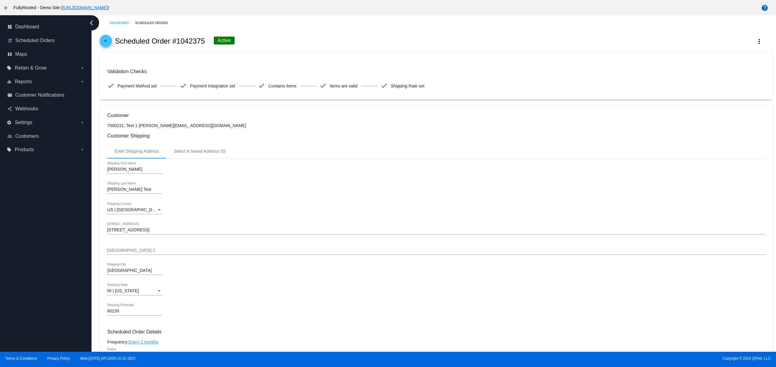
click at [26, 245] on div "dashboard Dashboard update Scheduled Orders map Maps local_offer Retain & Grow …" at bounding box center [45, 183] width 91 height 337
click at [29, 238] on div "dashboard Dashboard update Scheduled Orders map Maps local_offer Retain & Grow …" at bounding box center [45, 183] width 91 height 337
click at [24, 237] on div "dashboard Dashboard update Scheduled Orders map Maps local_offer Retain & Grow …" at bounding box center [45, 183] width 91 height 337
click at [31, 299] on div "dashboard Dashboard update Scheduled Orders map Maps local_offer Retain & Grow …" at bounding box center [45, 183] width 91 height 337
click at [33, 287] on div "dashboard Dashboard update Scheduled Orders map Maps local_offer Retain & Grow …" at bounding box center [45, 183] width 91 height 337
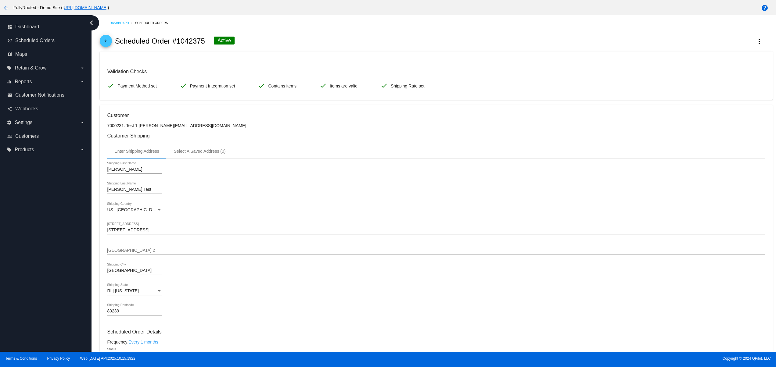
click at [33, 274] on div "dashboard Dashboard update Scheduled Orders map Maps local_offer Retain & Grow …" at bounding box center [45, 183] width 91 height 337
click at [32, 256] on div "dashboard Dashboard update Scheduled Orders map Maps local_offer Retain & Grow …" at bounding box center [45, 183] width 91 height 337
drag, startPoint x: 32, startPoint y: 235, endPoint x: 34, endPoint y: 229, distance: 6.5
click at [32, 234] on div "dashboard Dashboard update Scheduled Orders map Maps local_offer Retain & Grow …" at bounding box center [45, 183] width 91 height 337
click at [53, 297] on div "dashboard Dashboard update Scheduled Orders map Maps local_offer Retain & Grow …" at bounding box center [45, 183] width 91 height 337
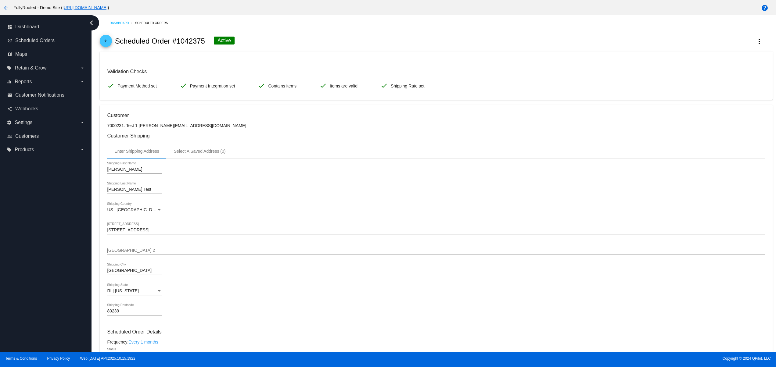
click at [51, 288] on div "dashboard Dashboard update Scheduled Orders map Maps local_offer Retain & Grow …" at bounding box center [45, 183] width 91 height 337
click at [49, 275] on div "dashboard Dashboard update Scheduled Orders map Maps local_offer Retain & Grow …" at bounding box center [45, 183] width 91 height 337
drag, startPoint x: 541, startPoint y: 71, endPoint x: 529, endPoint y: 59, distance: 17.9
click at [541, 71] on h3 "Validation Checks" at bounding box center [436, 72] width 658 height 6
drag, startPoint x: 490, startPoint y: 50, endPoint x: 486, endPoint y: 64, distance: 14.7
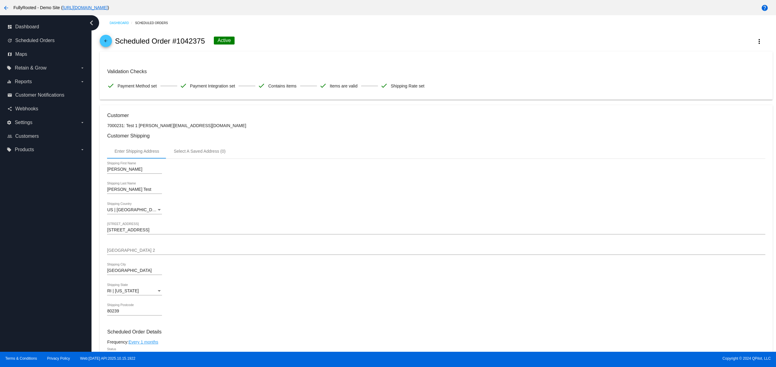
click at [485, 50] on div "arrow_back Scheduled Order #1042375 Active more_vert" at bounding box center [436, 41] width 672 height 21
click at [18, 293] on div "dashboard Dashboard update Scheduled Orders map Maps local_offer Retain & Grow …" at bounding box center [45, 183] width 91 height 337
click at [12, 283] on div "dashboard Dashboard update Scheduled Orders map Maps local_offer Retain & Grow …" at bounding box center [45, 183] width 91 height 337
click at [15, 264] on div "dashboard Dashboard update Scheduled Orders map Maps local_offer Retain & Grow …" at bounding box center [45, 183] width 91 height 337
click at [22, 234] on div "dashboard Dashboard update Scheduled Orders map Maps local_offer Retain & Grow …" at bounding box center [45, 183] width 91 height 337
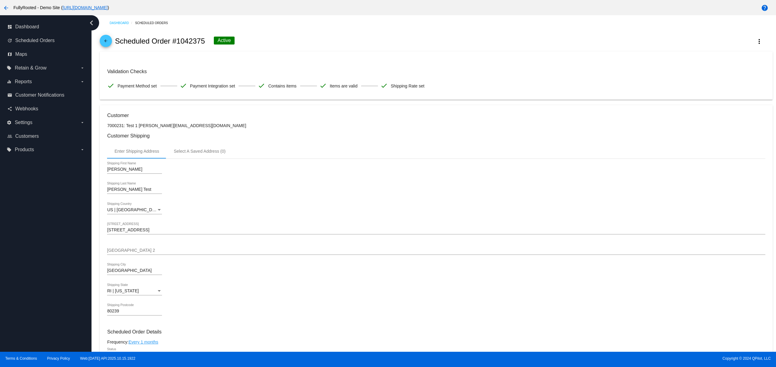
click at [17, 297] on div "dashboard Dashboard update Scheduled Orders map Maps local_offer Retain & Grow …" at bounding box center [45, 183] width 91 height 337
click at [18, 276] on div "dashboard Dashboard update Scheduled Orders map Maps local_offer Retain & Grow …" at bounding box center [45, 183] width 91 height 337
click at [22, 245] on div "dashboard Dashboard update Scheduled Orders map Maps local_offer Retain & Grow …" at bounding box center [45, 183] width 91 height 337
click at [26, 237] on div "dashboard Dashboard update Scheduled Orders map Maps local_offer Retain & Grow …" at bounding box center [45, 183] width 91 height 337
